Goal: Task Accomplishment & Management: Manage account settings

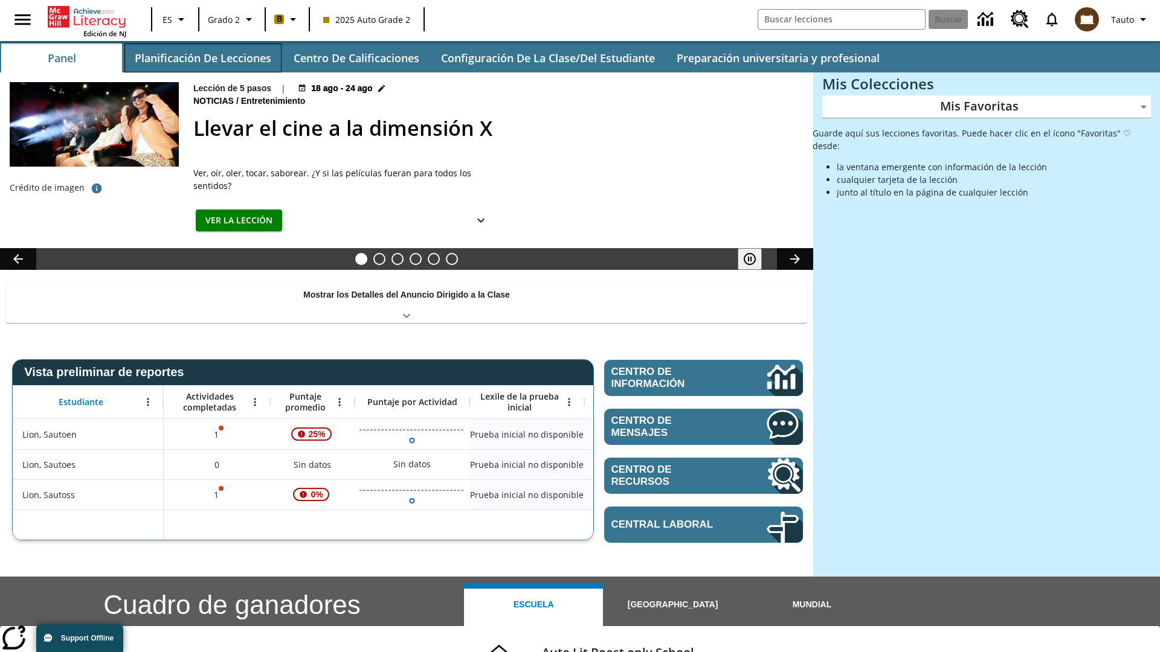
click at [202, 58] on button "Planificación de lecciones" at bounding box center [202, 57] width 157 height 29
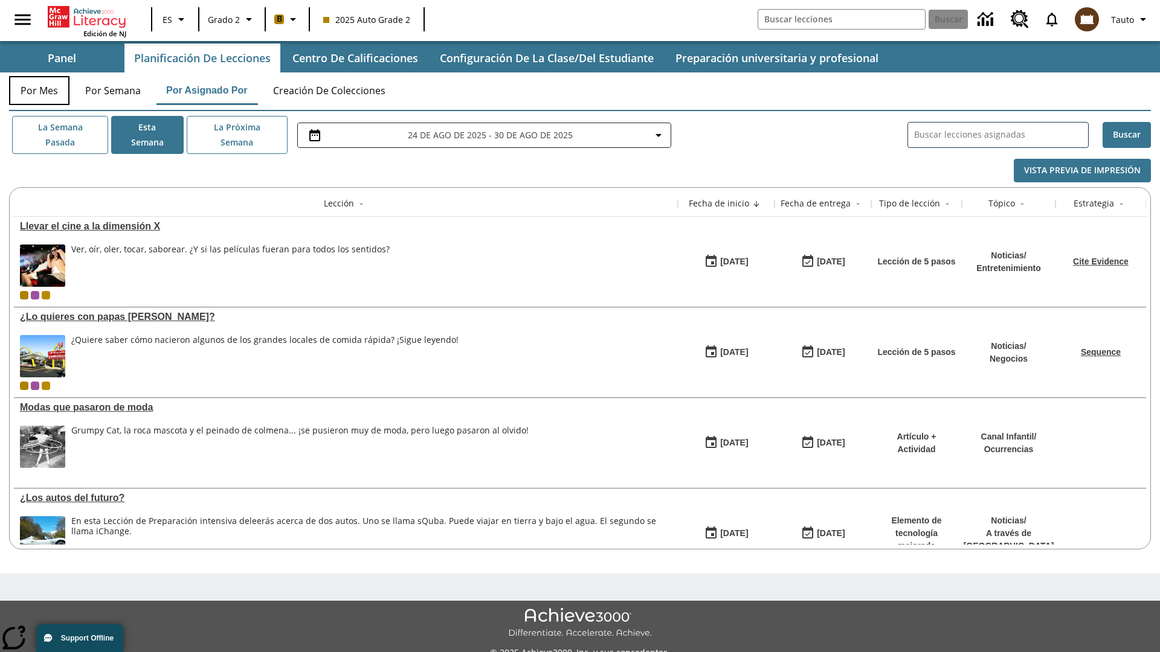
click at [39, 91] on button "Por mes" at bounding box center [39, 90] width 60 height 29
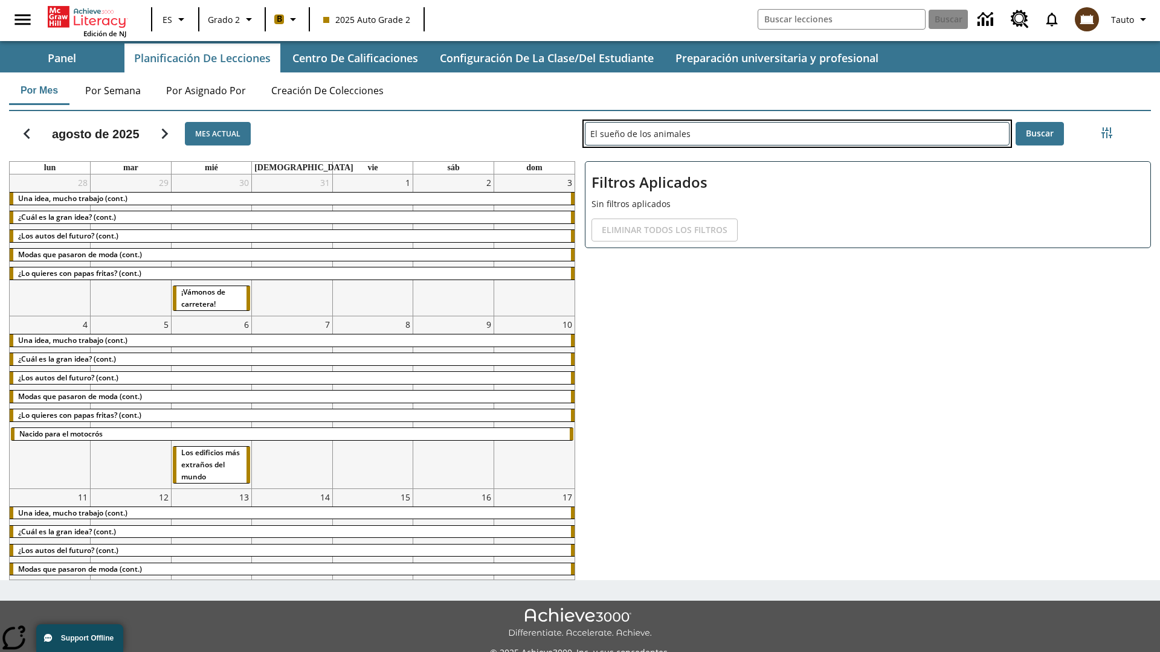
type input "El sueño de los animales"
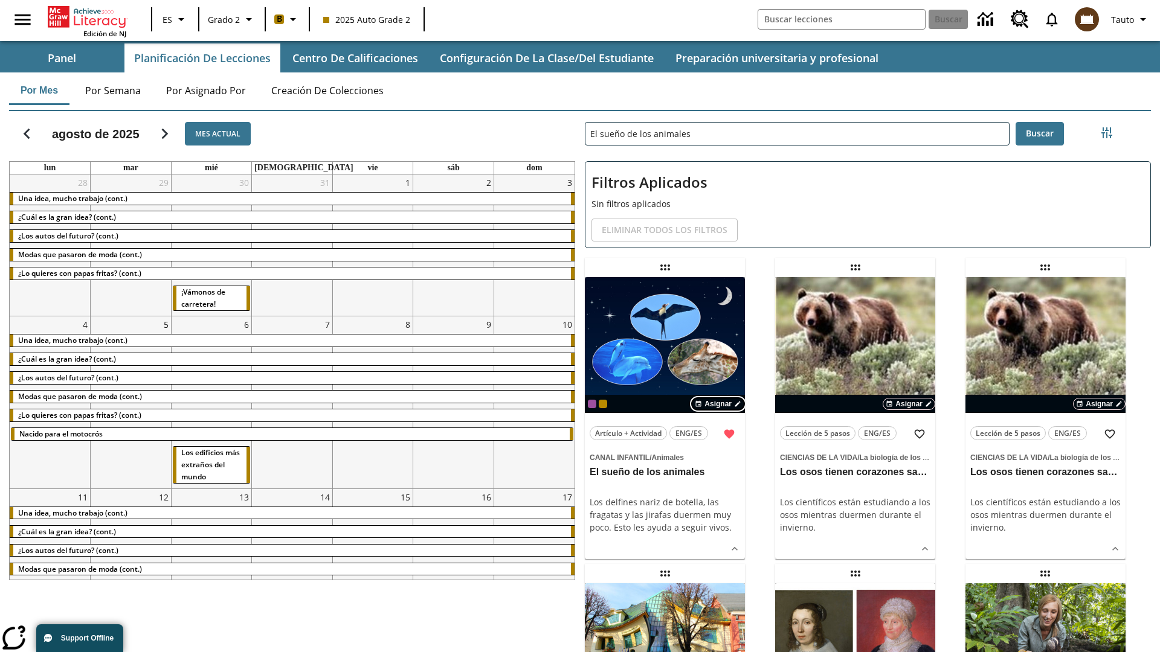
click at [718, 404] on span "Asignar" at bounding box center [717, 404] width 27 height 11
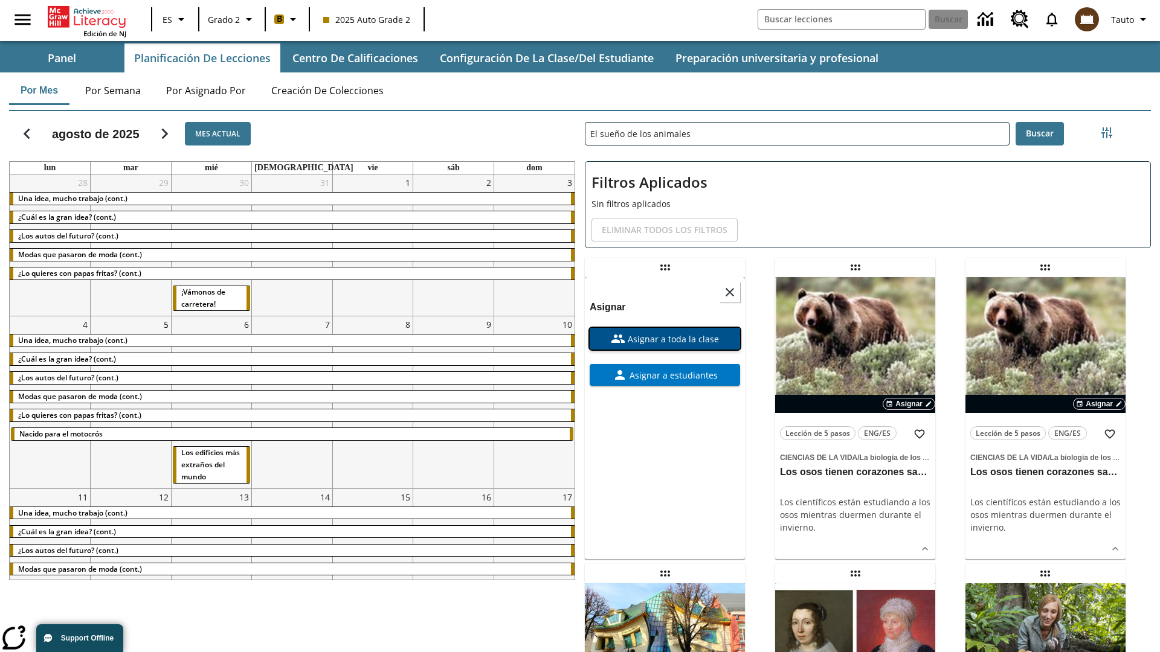
click at [665, 333] on span "Asignar a toda la clase" at bounding box center [672, 339] width 94 height 13
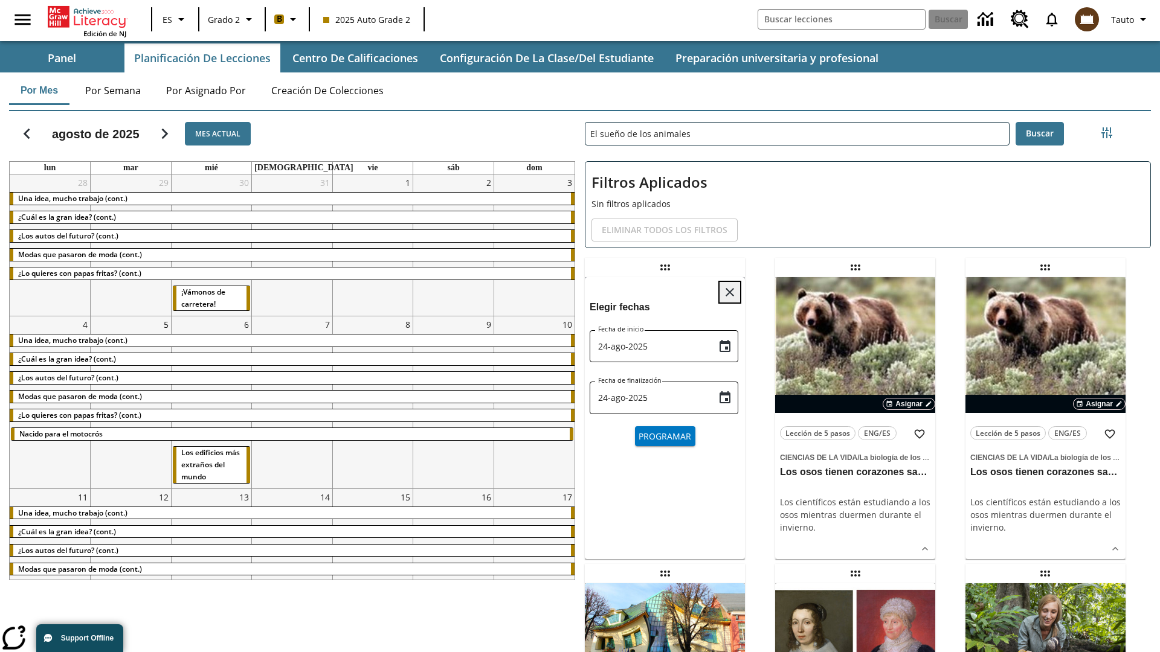
scroll to position [13, 0]
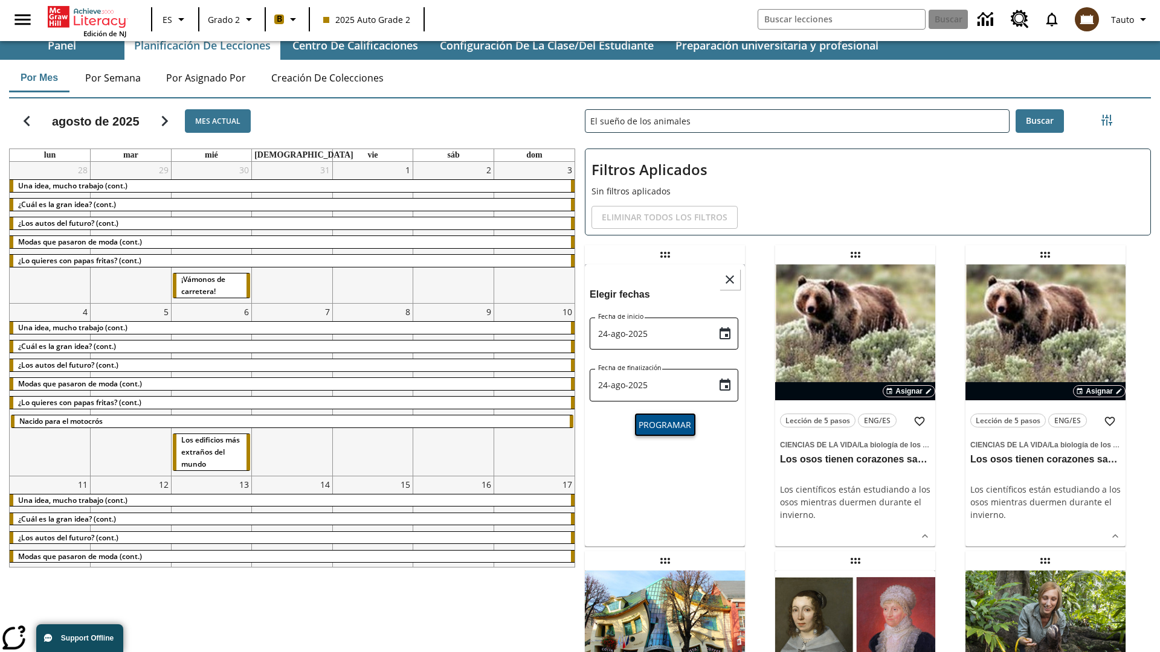
click at [665, 424] on span "Programar" at bounding box center [665, 425] width 53 height 13
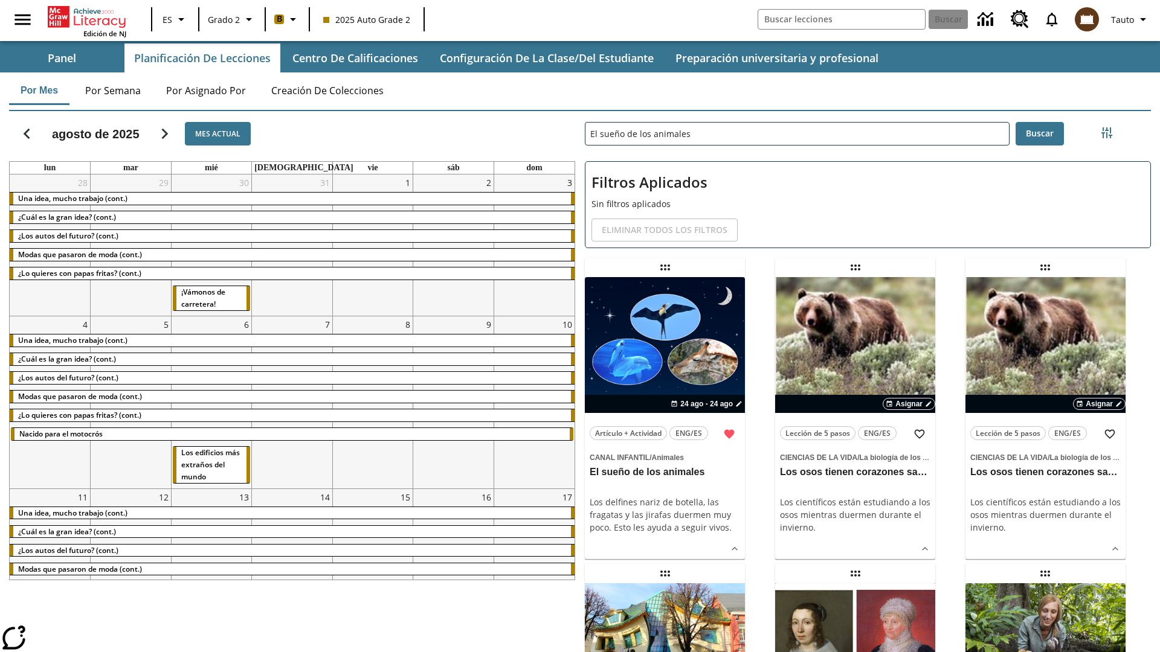
scroll to position [13, 0]
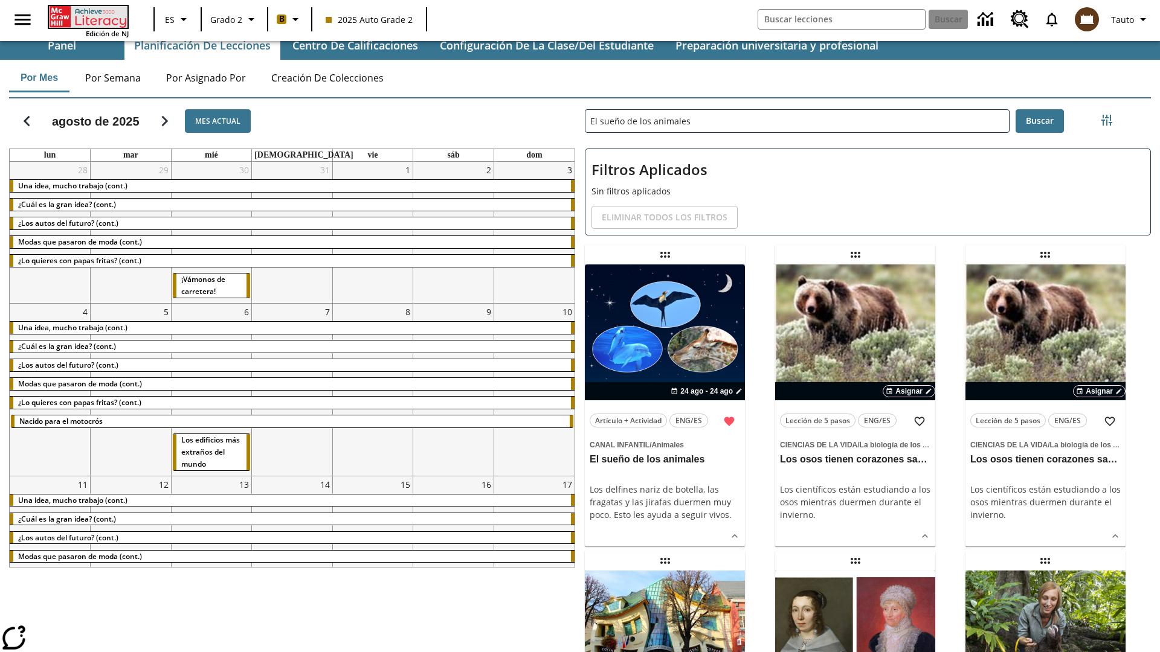
click at [87, 16] on icon "Portada" at bounding box center [89, 17] width 80 height 22
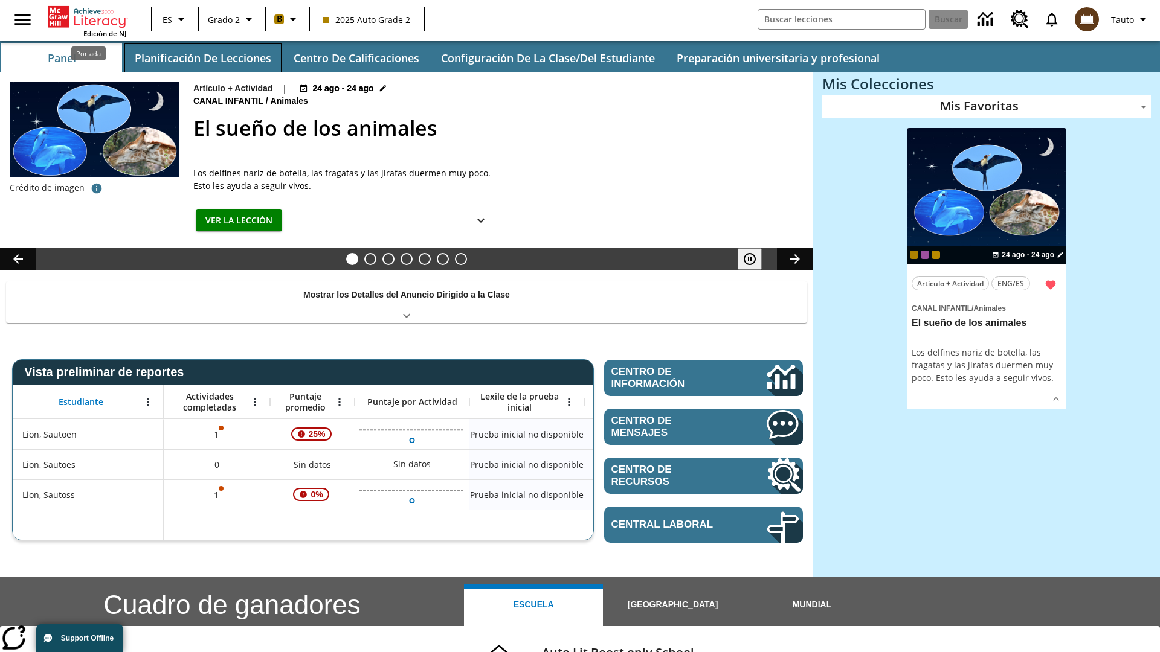
click at [202, 58] on button "Planificación de lecciones" at bounding box center [202, 57] width 157 height 29
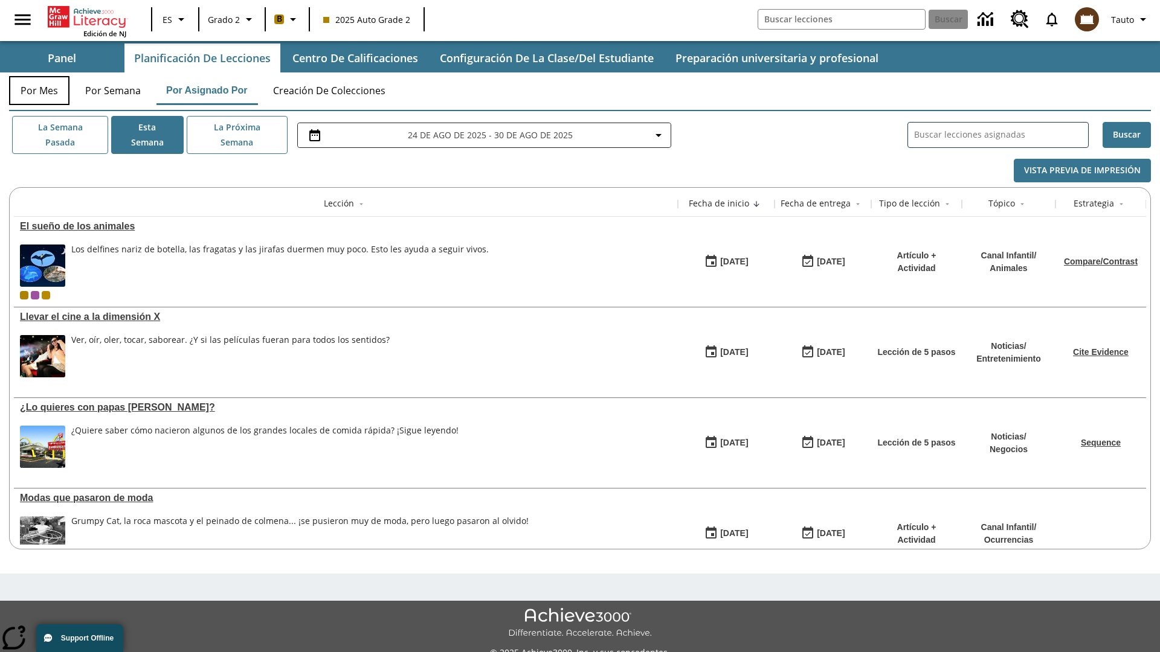
click at [39, 91] on button "Por mes" at bounding box center [39, 90] width 60 height 29
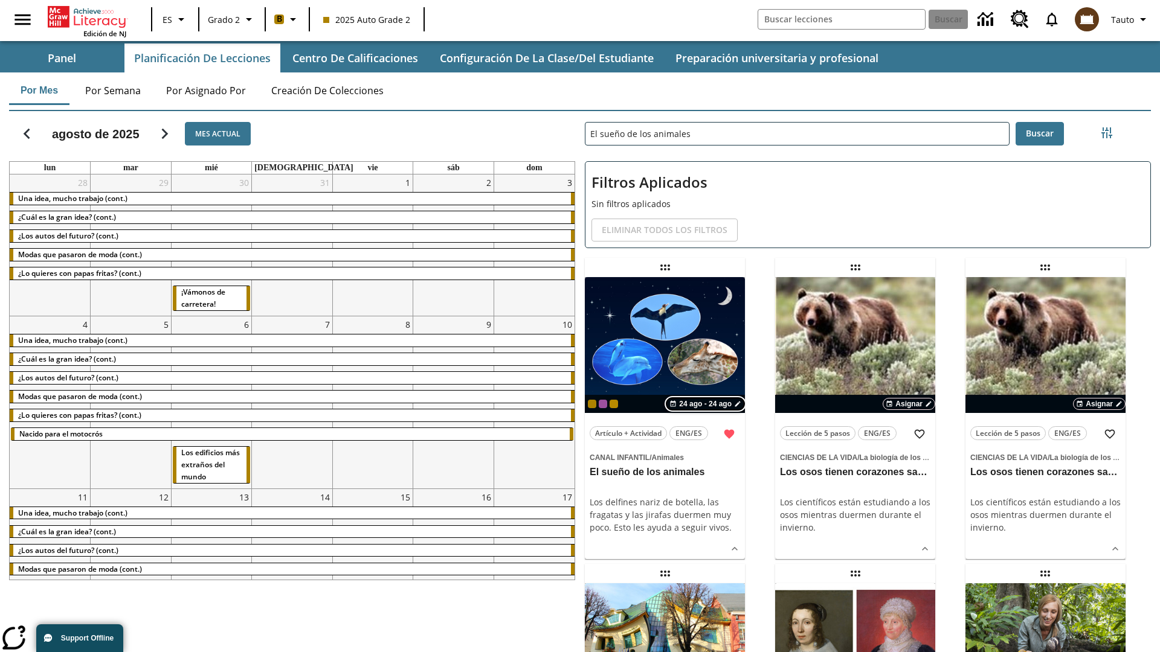
click at [707, 404] on span "24 ago - 24 ago" at bounding box center [705, 404] width 53 height 11
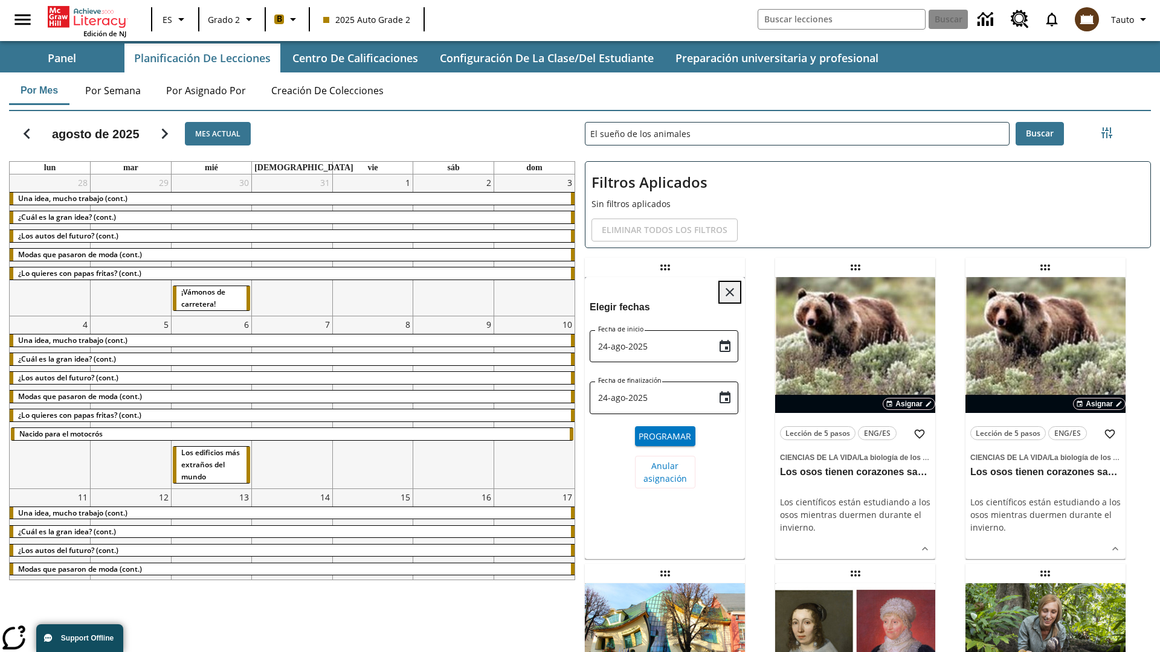
scroll to position [456, 0]
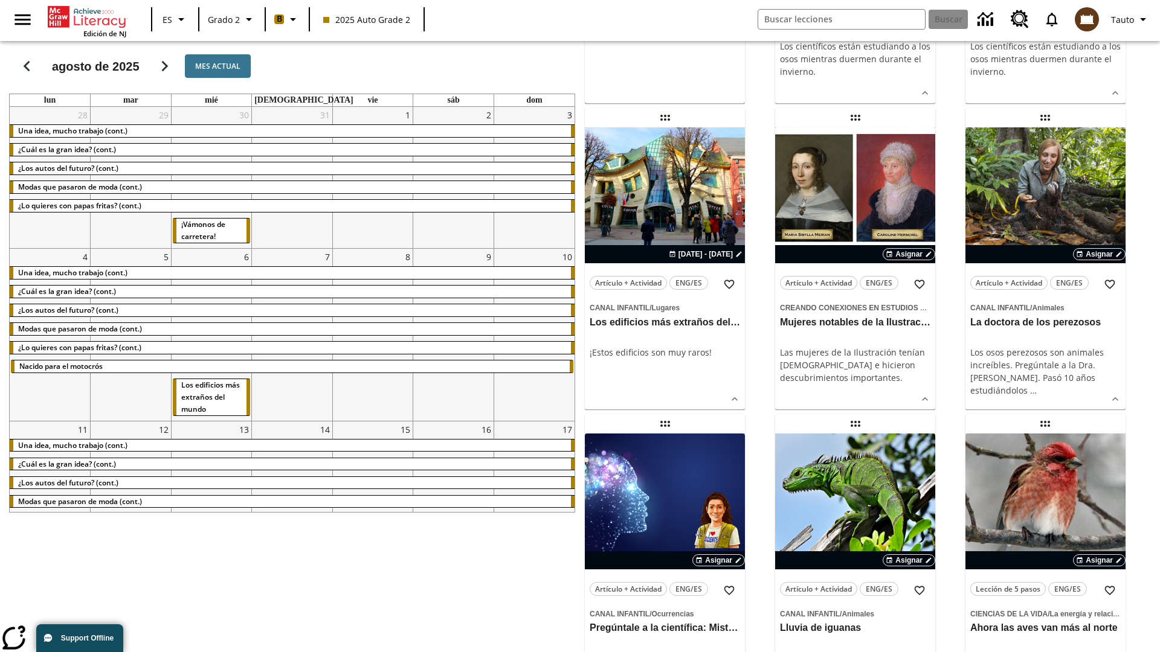
click at [665, 30] on span "Anular asignación" at bounding box center [664, 16] width 43 height 25
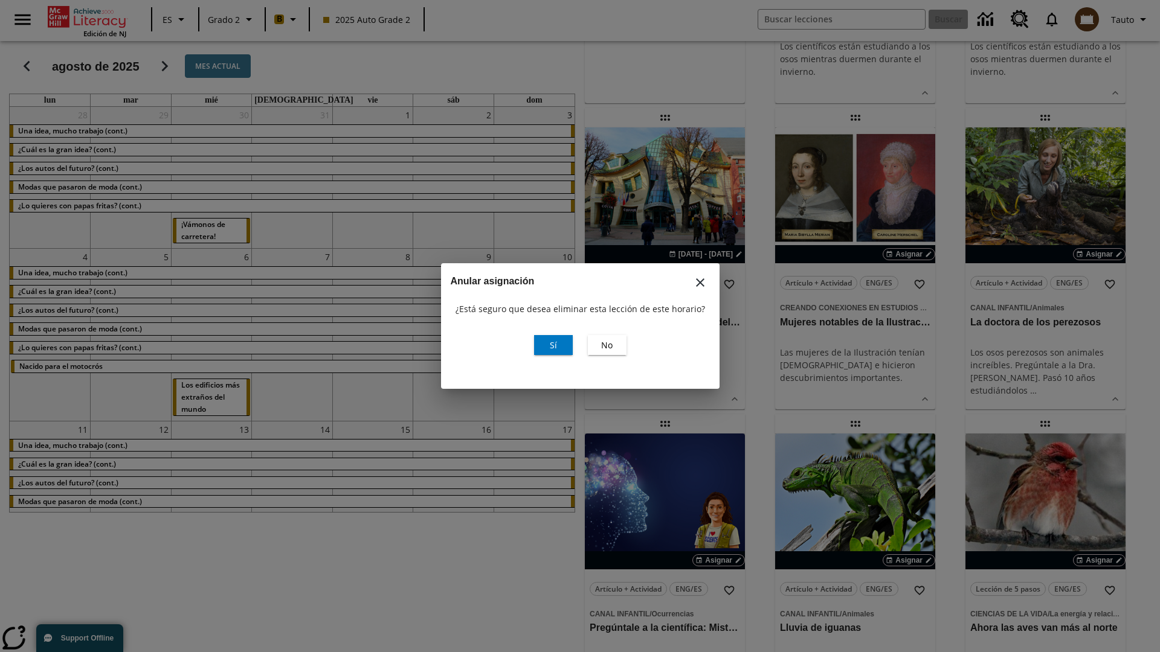
scroll to position [0, 0]
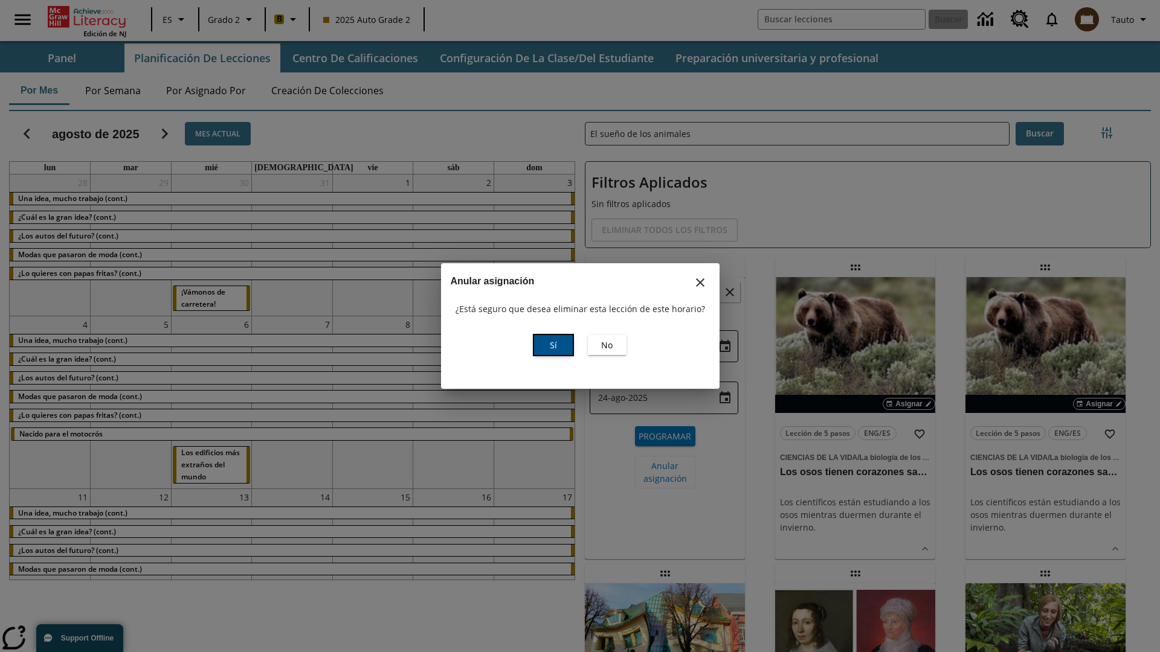
click at [553, 345] on span "Sí" at bounding box center [553, 345] width 7 height 13
